Goal: Transaction & Acquisition: Purchase product/service

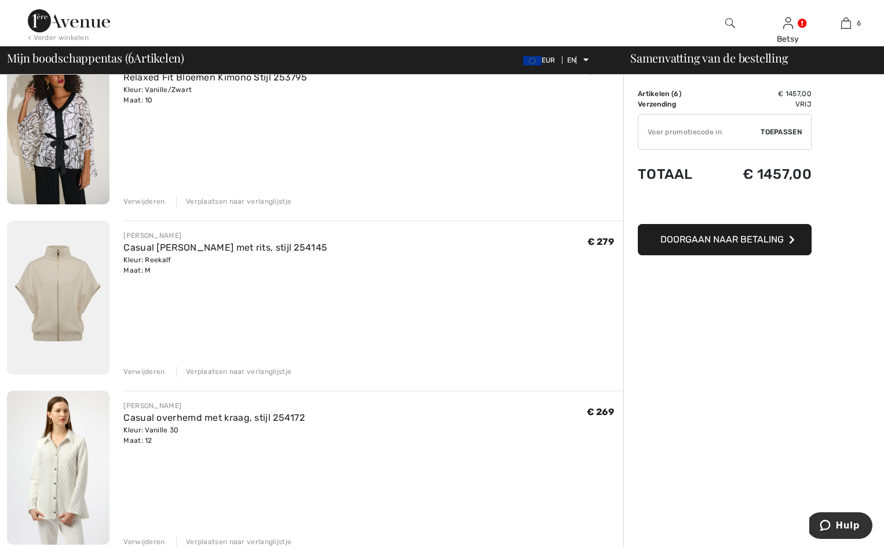
scroll to position [347, 0]
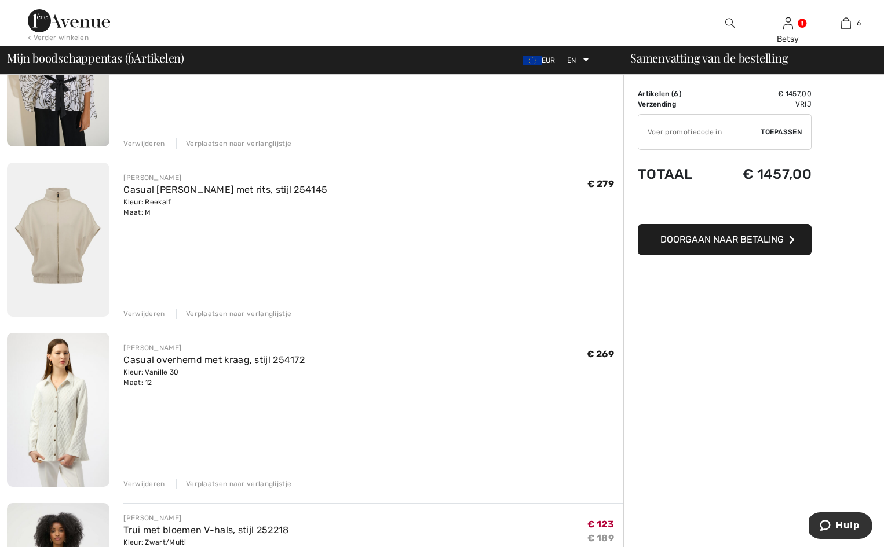
click at [145, 313] on font "Verwijderen" at bounding box center [143, 314] width 41 height 8
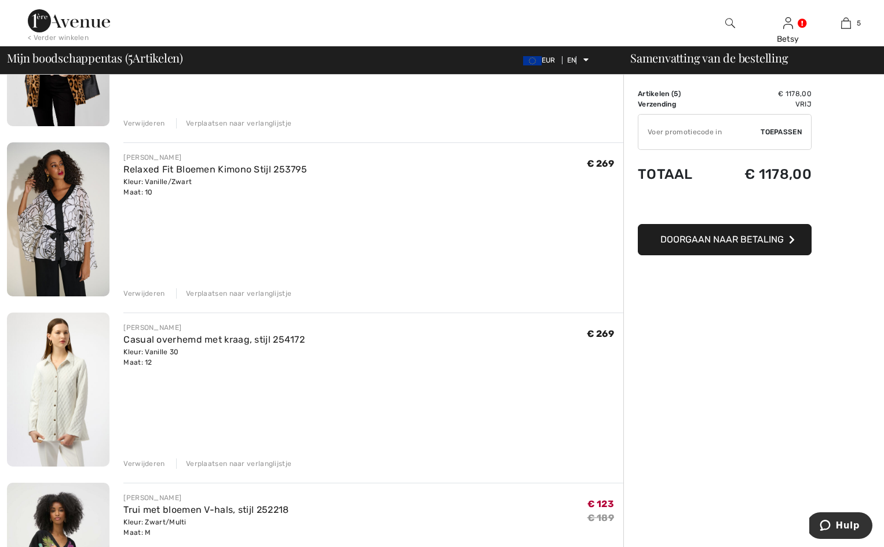
scroll to position [232, 0]
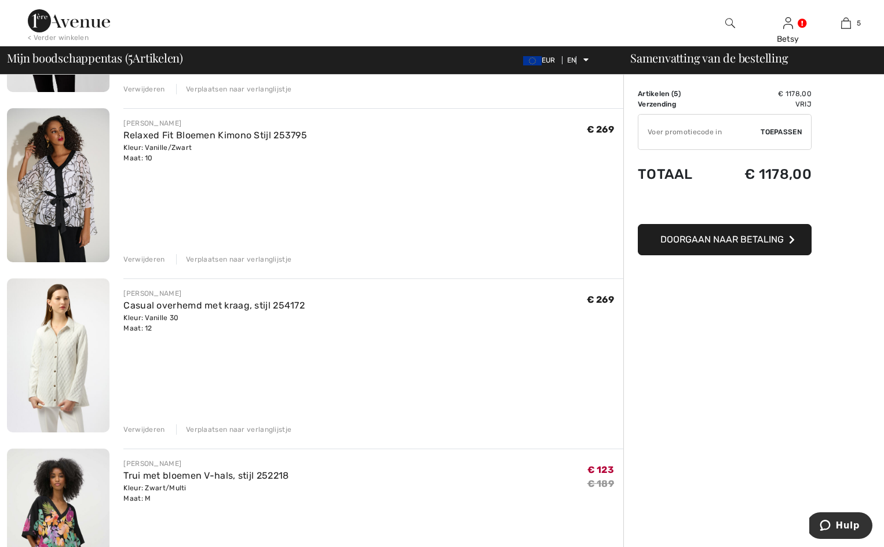
click at [61, 342] on img at bounding box center [58, 355] width 102 height 154
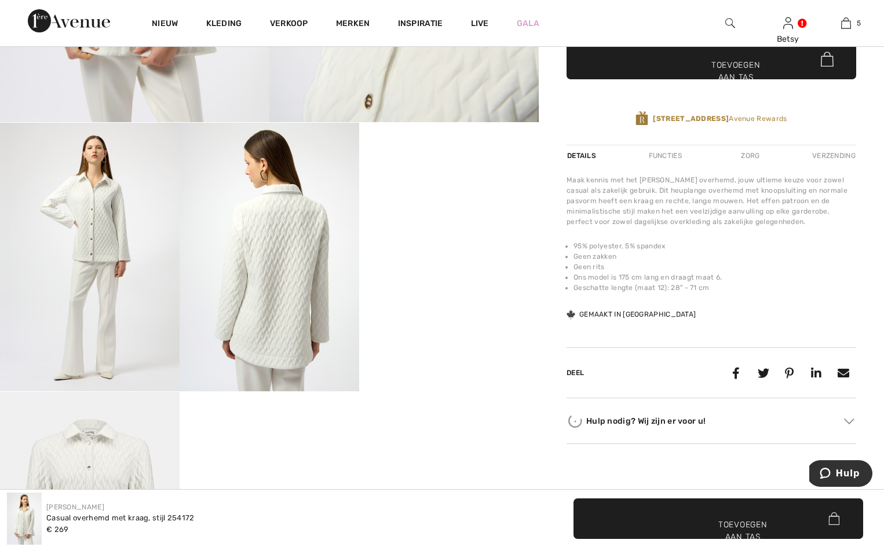
scroll to position [521, 0]
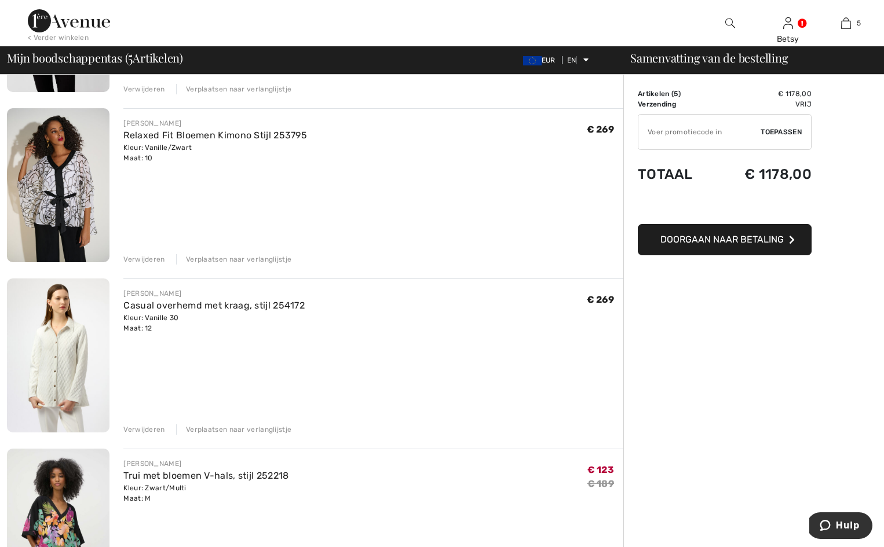
click at [141, 431] on font "Verwijderen" at bounding box center [143, 430] width 41 height 8
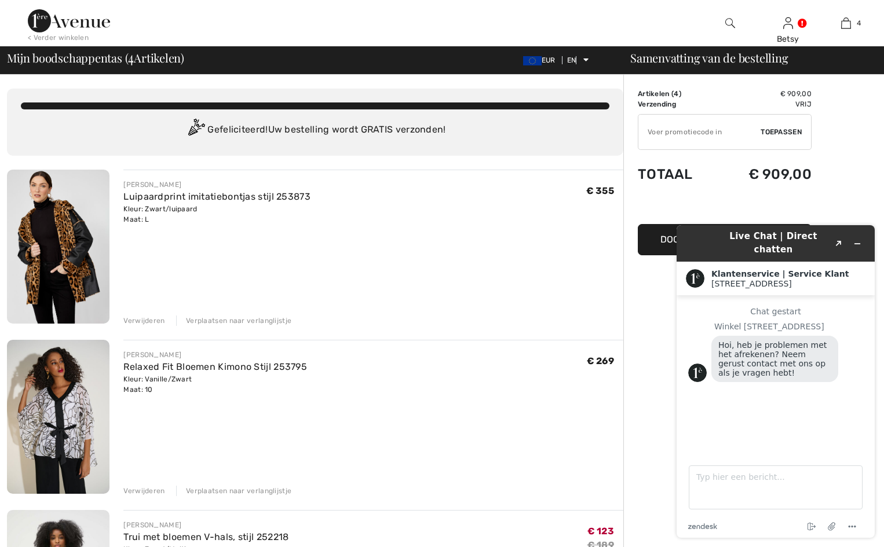
click at [56, 254] on img at bounding box center [58, 247] width 102 height 154
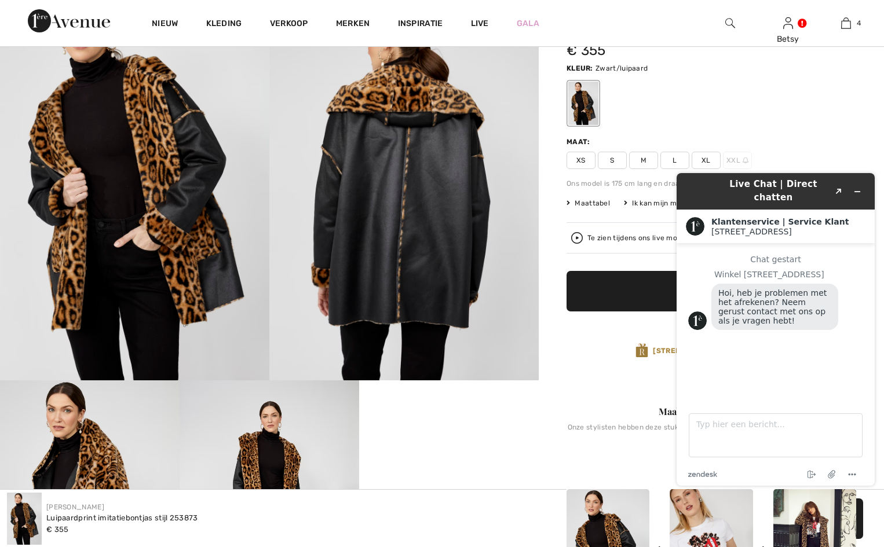
scroll to position [232, 0]
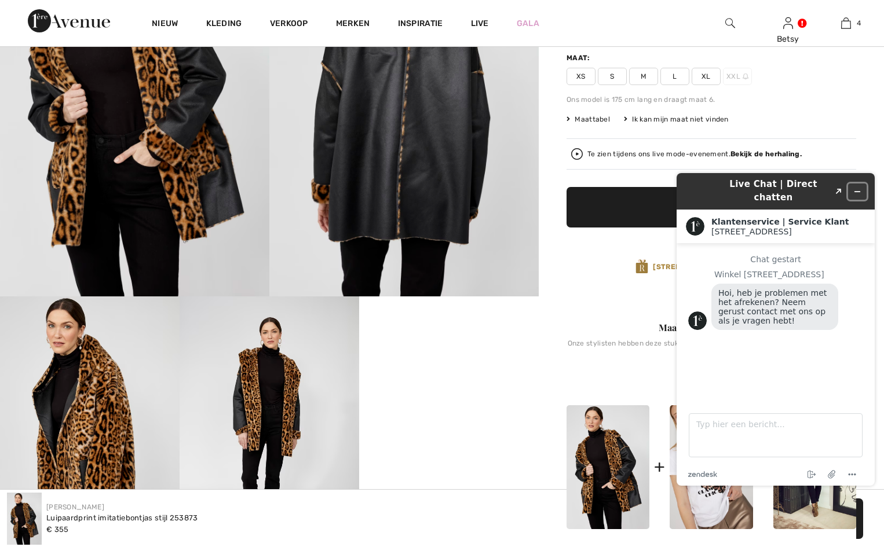
click at [856, 188] on icon "Widget minimaliseren" at bounding box center [857, 192] width 8 height 8
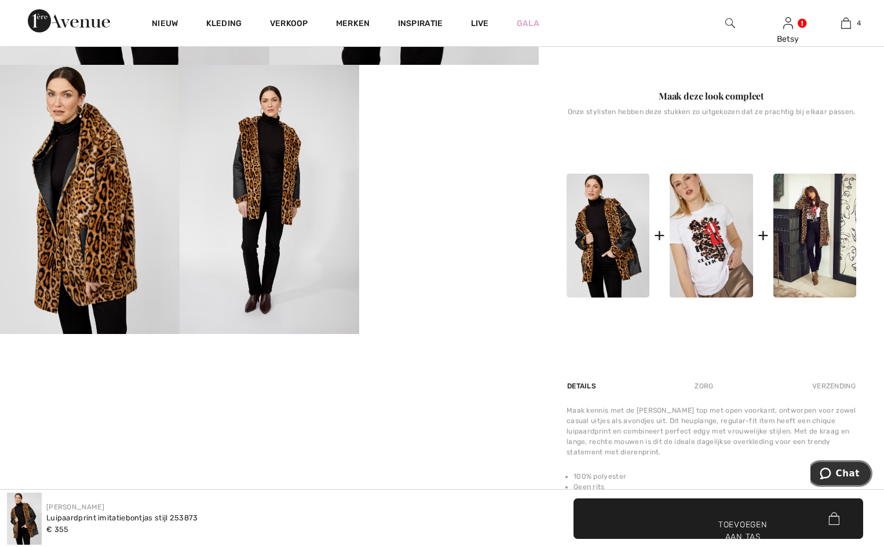
scroll to position [405, 0]
